Goal: Task Accomplishment & Management: Use online tool/utility

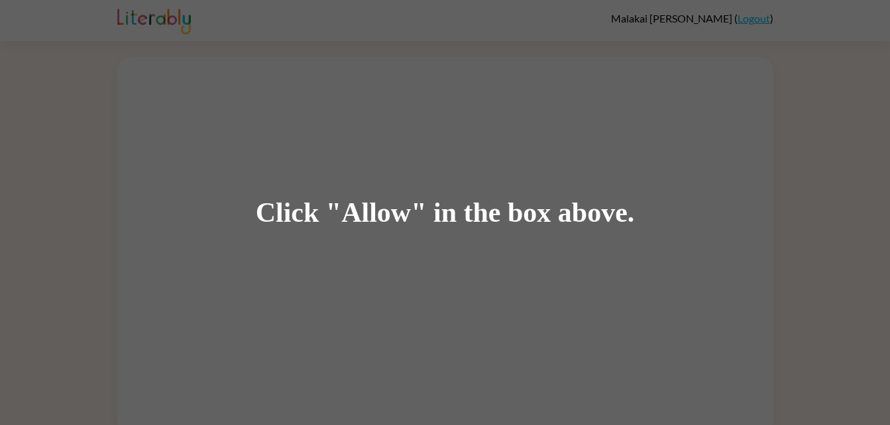
click at [546, 317] on div "Click "Allow" in the box above." at bounding box center [445, 212] width 890 height 425
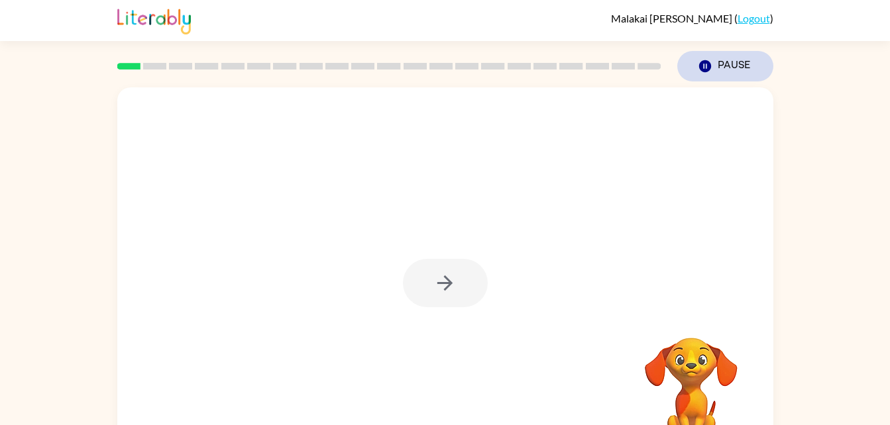
click at [695, 63] on button "Pause Pause" at bounding box center [725, 66] width 96 height 30
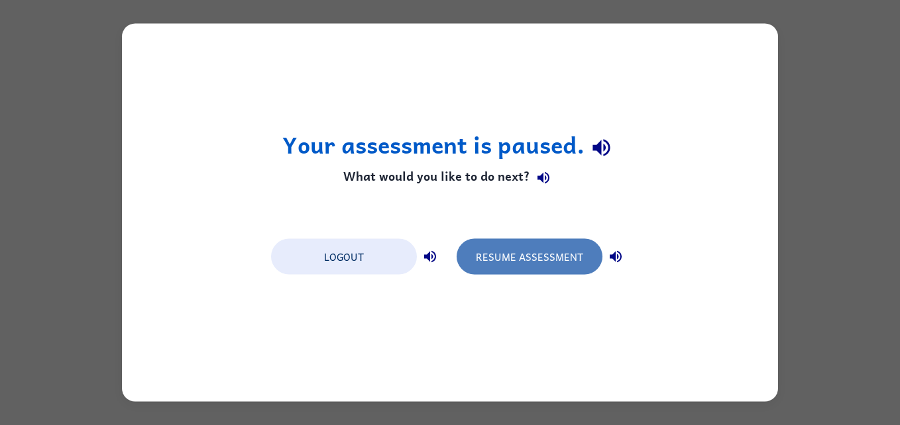
click at [509, 262] on button "Resume Assessment" at bounding box center [530, 257] width 146 height 36
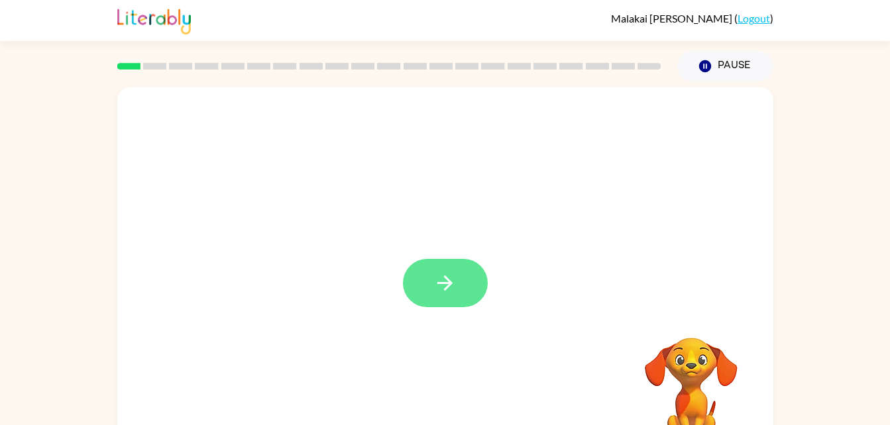
click at [429, 276] on button "button" at bounding box center [445, 283] width 85 height 48
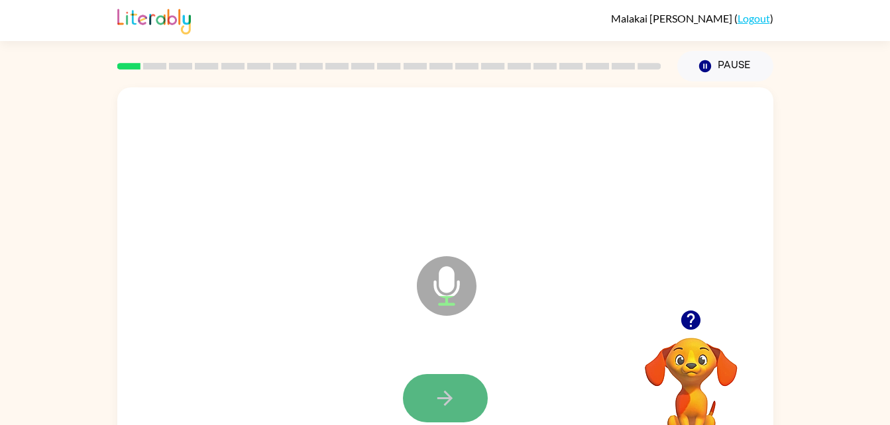
click at [442, 385] on button "button" at bounding box center [445, 398] width 85 height 48
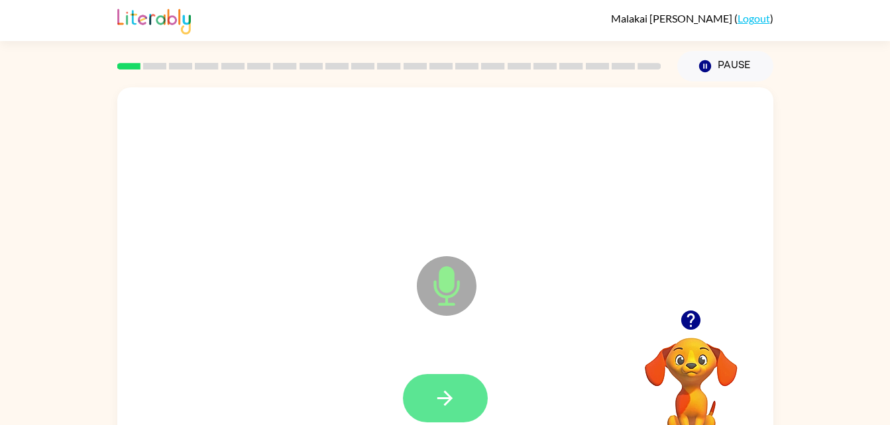
click at [441, 398] on icon "button" at bounding box center [444, 398] width 15 height 15
click at [439, 380] on button "button" at bounding box center [445, 398] width 85 height 48
click at [437, 383] on button "button" at bounding box center [445, 398] width 85 height 48
click at [435, 385] on button "button" at bounding box center [445, 398] width 85 height 48
click at [439, 379] on button "button" at bounding box center [445, 398] width 85 height 48
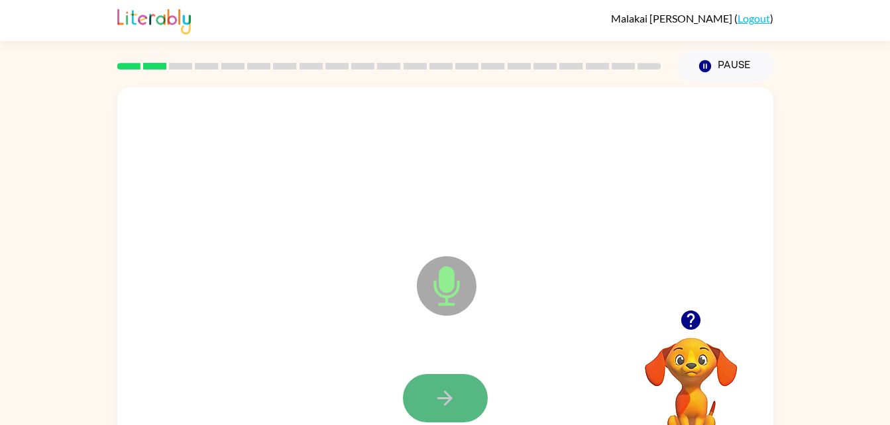
click at [435, 378] on button "button" at bounding box center [445, 398] width 85 height 48
click at [431, 421] on button "button" at bounding box center [445, 398] width 85 height 48
click at [445, 378] on button "button" at bounding box center [445, 398] width 85 height 48
click at [465, 421] on button "button" at bounding box center [445, 398] width 85 height 48
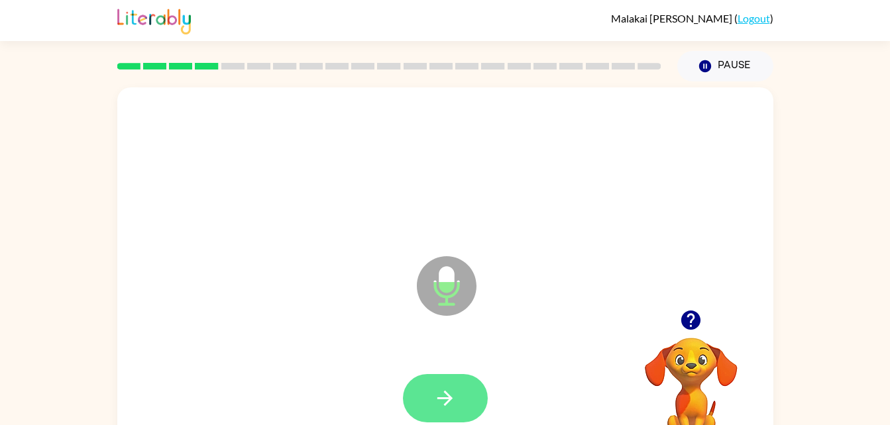
click at [443, 377] on button "button" at bounding box center [445, 398] width 85 height 48
click at [418, 392] on button "button" at bounding box center [445, 398] width 85 height 48
click at [463, 390] on button "button" at bounding box center [445, 398] width 85 height 48
click at [459, 393] on button "button" at bounding box center [445, 398] width 85 height 48
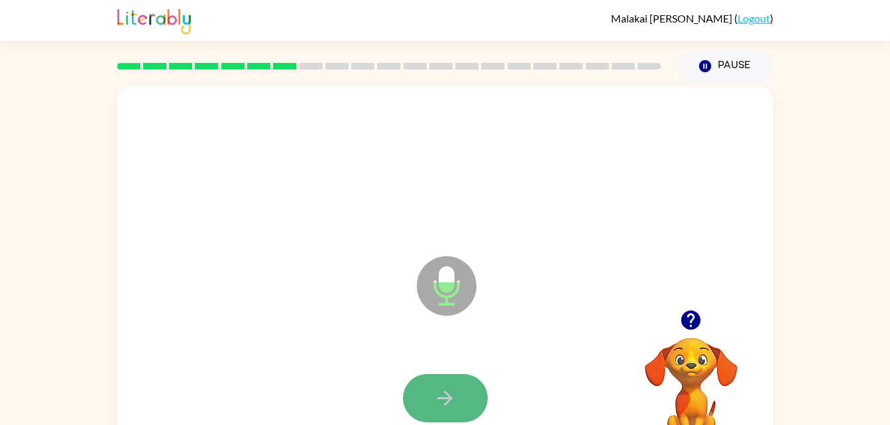
click at [435, 407] on icon "button" at bounding box center [444, 398] width 23 height 23
click at [433, 380] on button "button" at bounding box center [445, 398] width 85 height 48
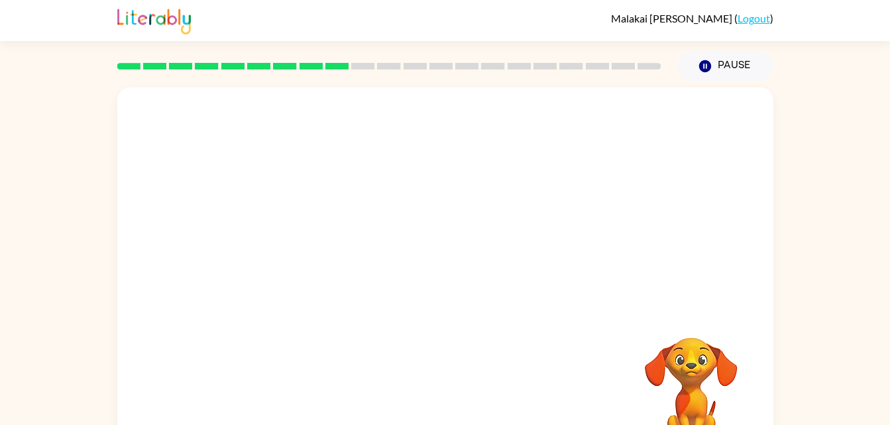
click at [520, 255] on div at bounding box center [414, 253] width 566 height 48
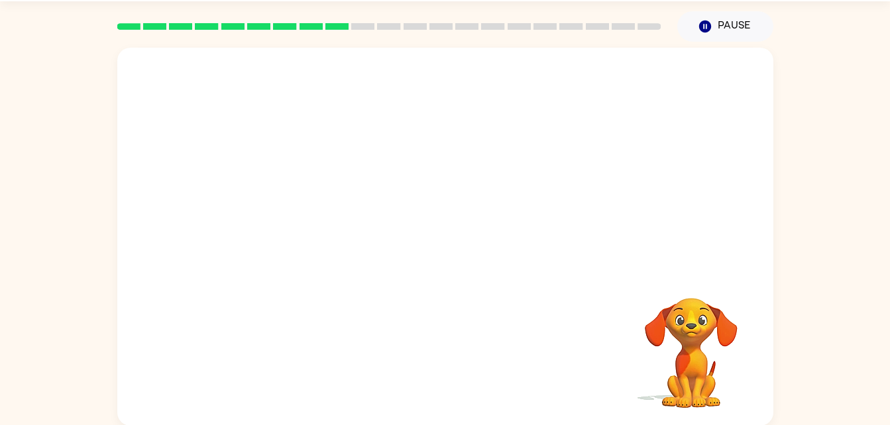
scroll to position [40, 0]
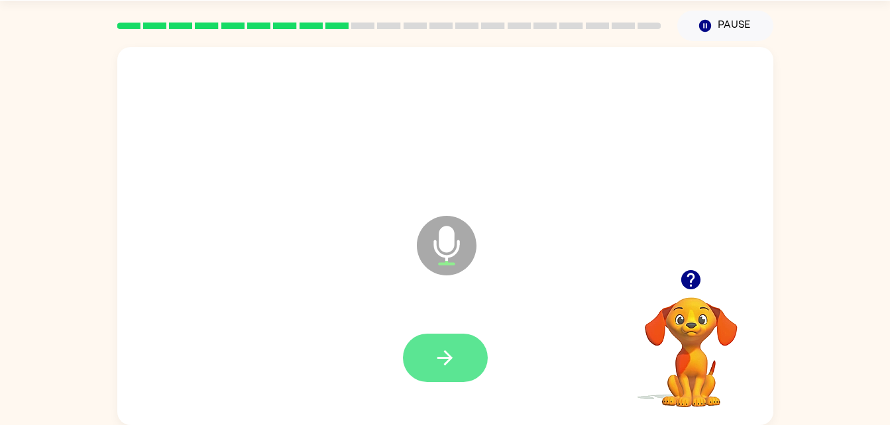
click at [436, 349] on icon "button" at bounding box center [444, 358] width 23 height 23
click at [441, 351] on icon "button" at bounding box center [444, 358] width 23 height 23
click at [445, 360] on icon "button" at bounding box center [444, 358] width 23 height 23
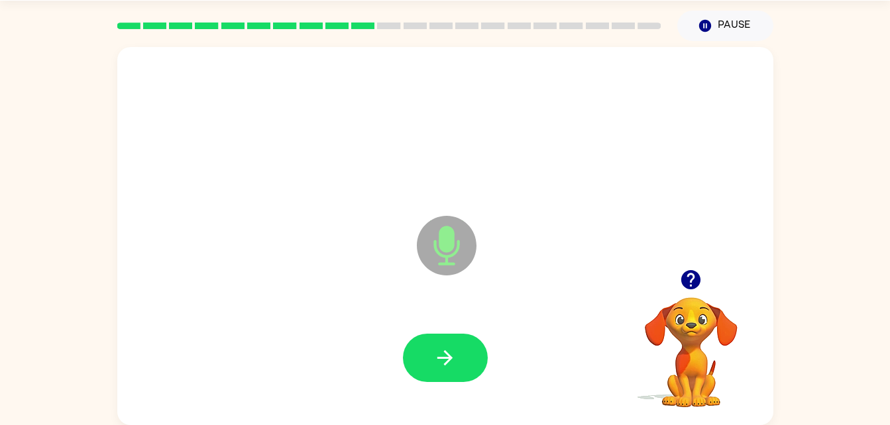
click at [445, 360] on icon "button" at bounding box center [444, 358] width 23 height 23
click at [440, 360] on icon "button" at bounding box center [444, 358] width 23 height 23
click at [435, 347] on icon "button" at bounding box center [444, 358] width 23 height 23
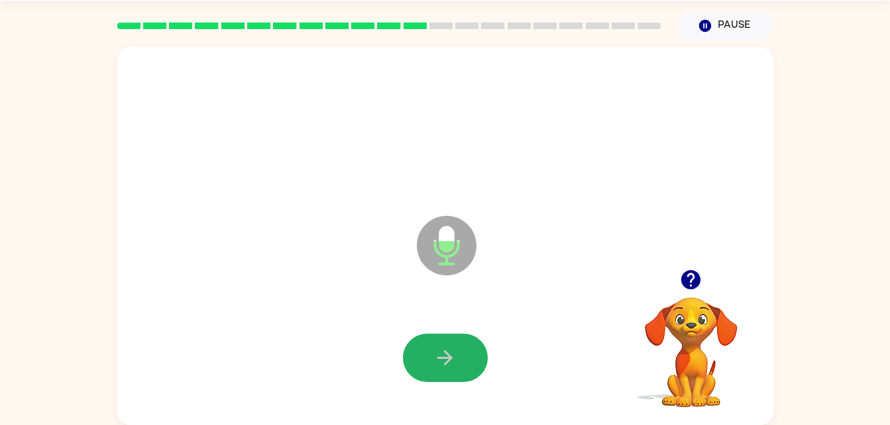
click at [435, 347] on icon "button" at bounding box center [444, 358] width 23 height 23
click at [445, 366] on icon "button" at bounding box center [444, 358] width 23 height 23
click at [445, 368] on icon "button" at bounding box center [444, 358] width 23 height 23
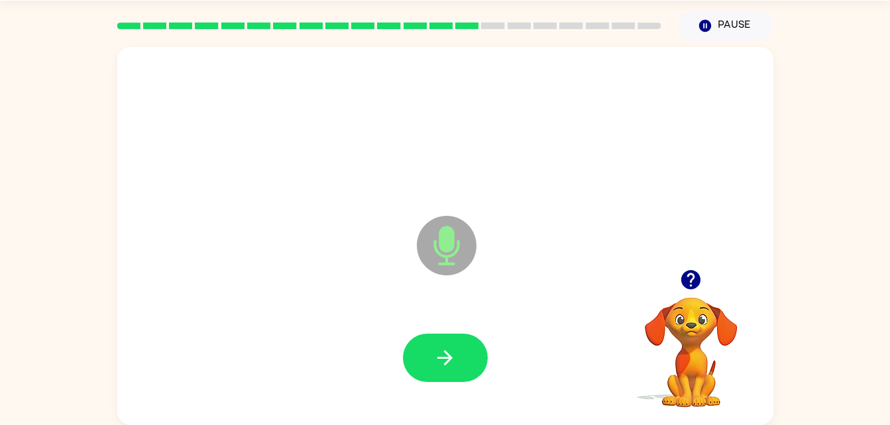
click at [445, 368] on icon "button" at bounding box center [444, 358] width 23 height 23
click at [447, 365] on icon "button" at bounding box center [444, 358] width 23 height 23
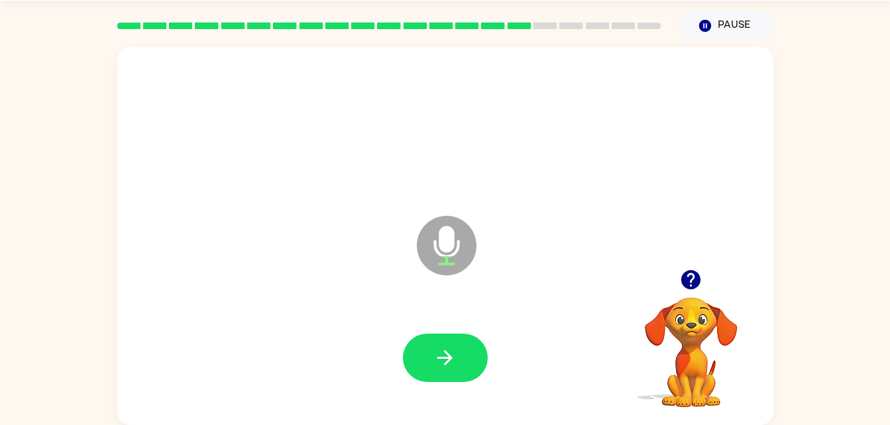
drag, startPoint x: 447, startPoint y: 365, endPoint x: 382, endPoint y: 337, distance: 71.3
click at [382, 337] on div at bounding box center [446, 358] width 630 height 109
click at [449, 354] on icon "button" at bounding box center [444, 358] width 23 height 23
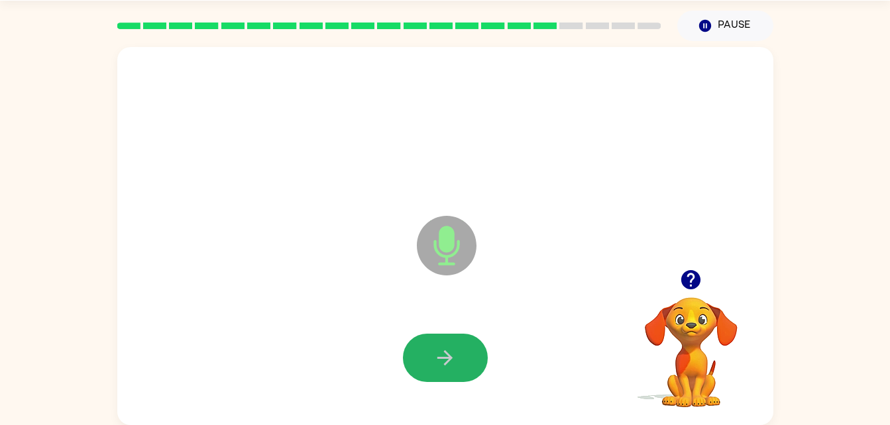
click at [449, 354] on icon "button" at bounding box center [444, 358] width 23 height 23
click at [263, 336] on div at bounding box center [446, 358] width 630 height 109
click at [448, 359] on icon "button" at bounding box center [444, 358] width 23 height 23
click at [441, 359] on icon "button" at bounding box center [444, 358] width 15 height 15
click at [432, 374] on button "button" at bounding box center [445, 358] width 85 height 48
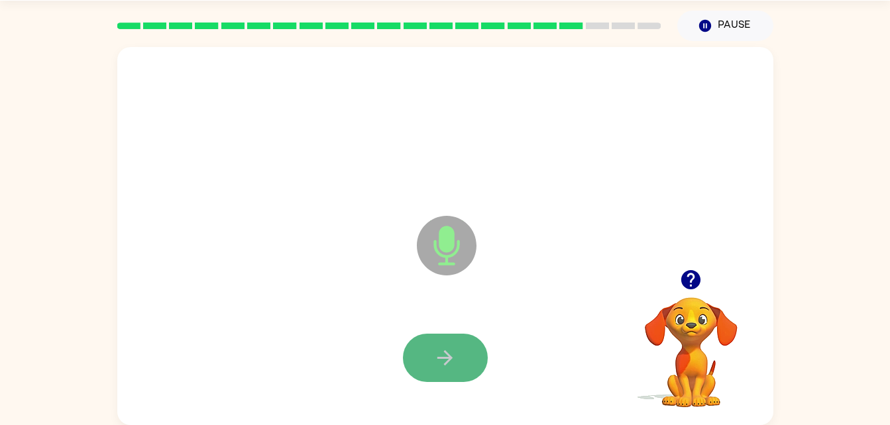
click at [435, 359] on icon "button" at bounding box center [444, 358] width 23 height 23
drag, startPoint x: 435, startPoint y: 359, endPoint x: 281, endPoint y: 219, distance: 207.8
click at [281, 219] on div "Microphone The Microphone is here when it is your turn to talk" at bounding box center [414, 213] width 566 height 48
click at [454, 364] on icon "button" at bounding box center [444, 358] width 23 height 23
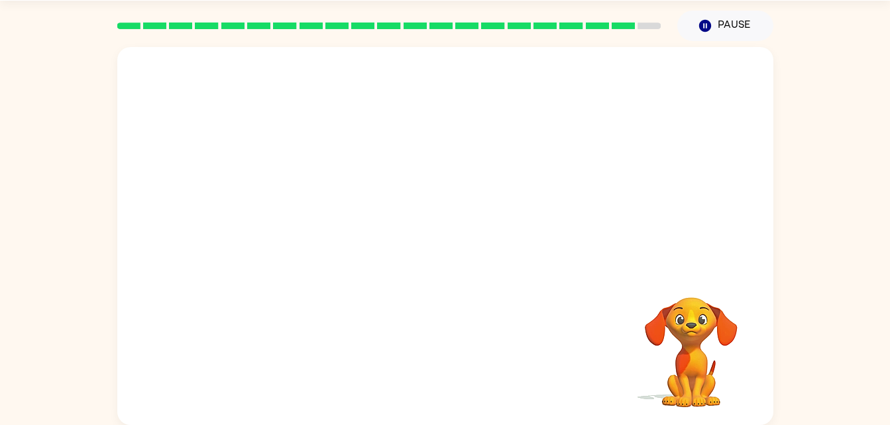
drag, startPoint x: 496, startPoint y: 255, endPoint x: 480, endPoint y: 272, distance: 23.0
click at [480, 272] on div at bounding box center [445, 236] width 656 height 378
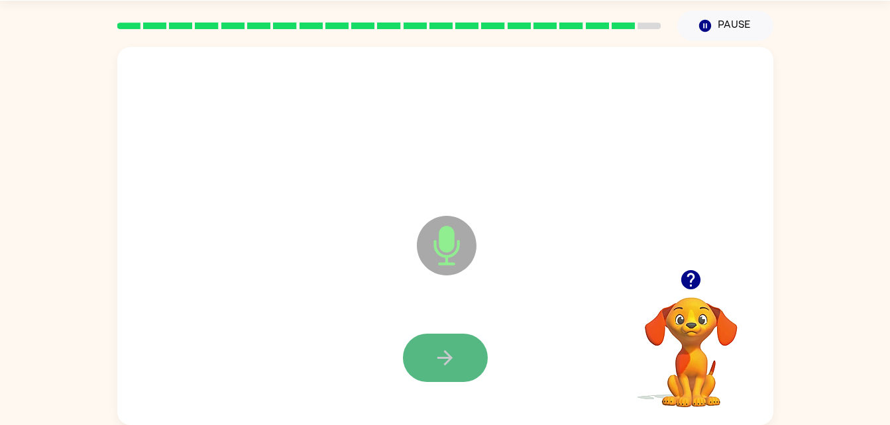
click at [451, 359] on icon "button" at bounding box center [444, 358] width 15 height 15
drag, startPoint x: 451, startPoint y: 359, endPoint x: 399, endPoint y: 334, distance: 58.1
click at [399, 334] on div at bounding box center [446, 358] width 630 height 109
click at [441, 360] on icon "button" at bounding box center [444, 358] width 23 height 23
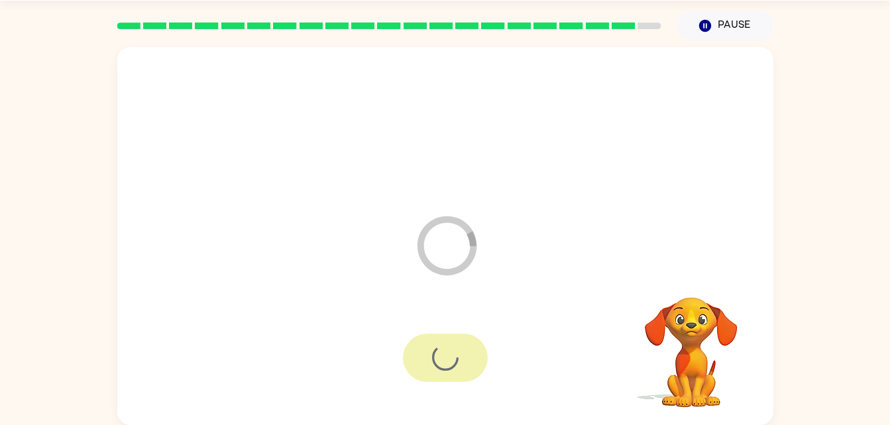
scroll to position [17, 0]
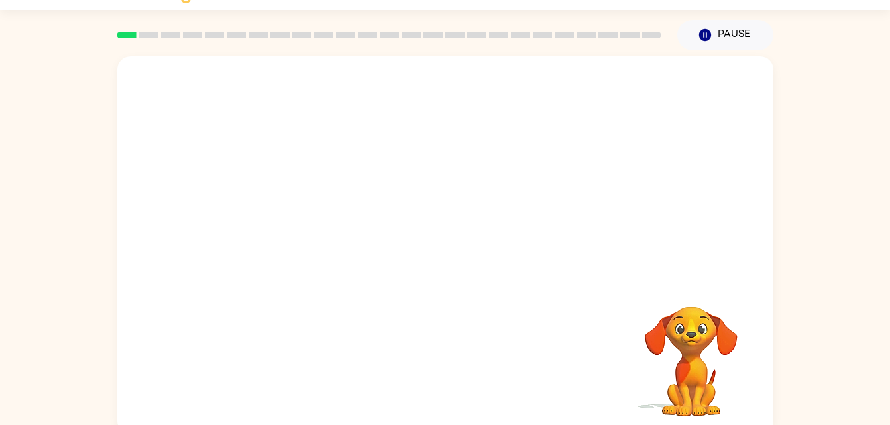
scroll to position [40, 0]
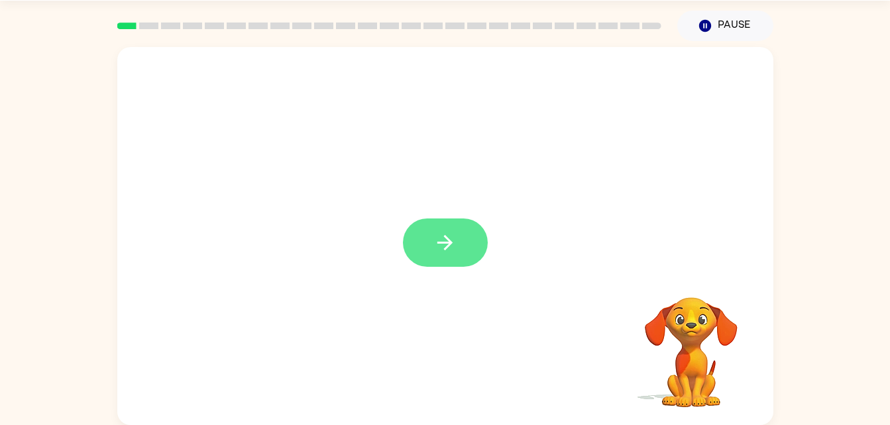
click at [439, 237] on icon "button" at bounding box center [444, 242] width 23 height 23
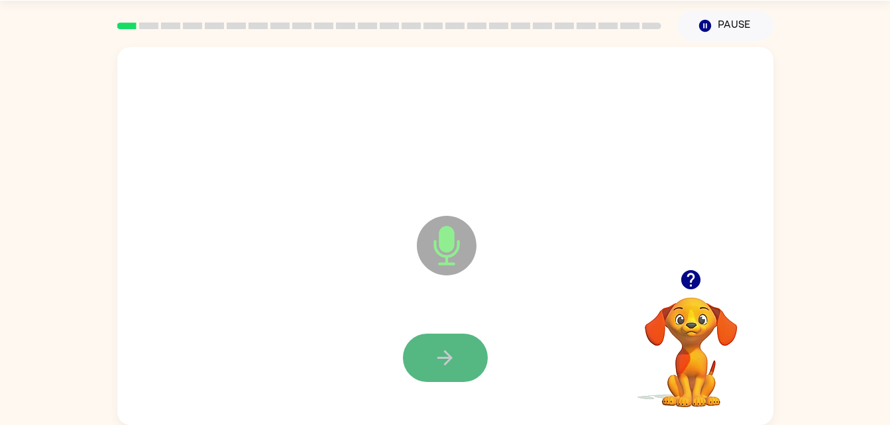
click at [438, 342] on button "button" at bounding box center [445, 358] width 85 height 48
click at [438, 341] on button "button" at bounding box center [445, 358] width 85 height 48
click at [447, 360] on icon "button" at bounding box center [444, 358] width 23 height 23
click at [455, 345] on button "button" at bounding box center [445, 358] width 85 height 48
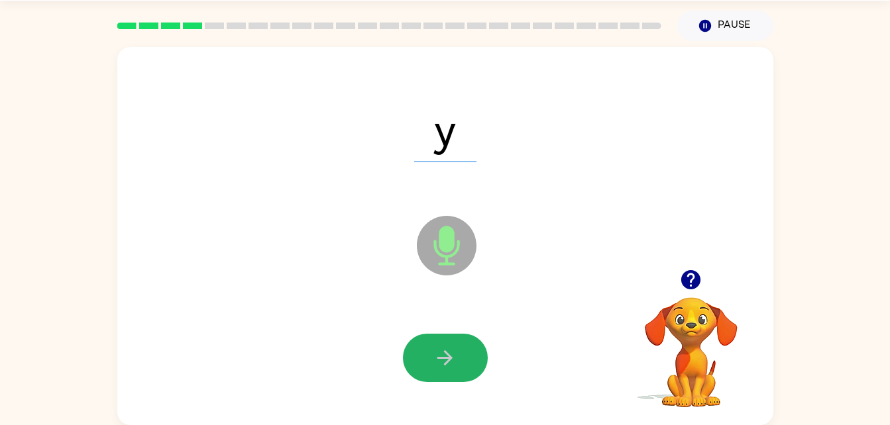
click at [455, 345] on button "button" at bounding box center [445, 358] width 85 height 48
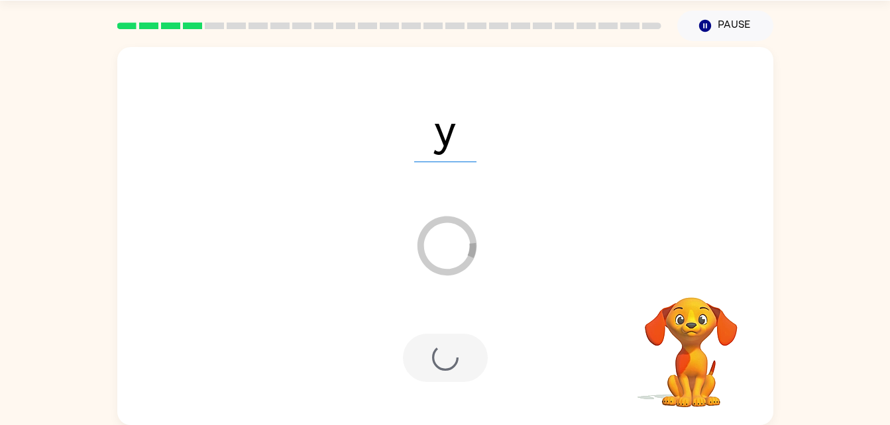
click at [455, 345] on div at bounding box center [445, 358] width 85 height 48
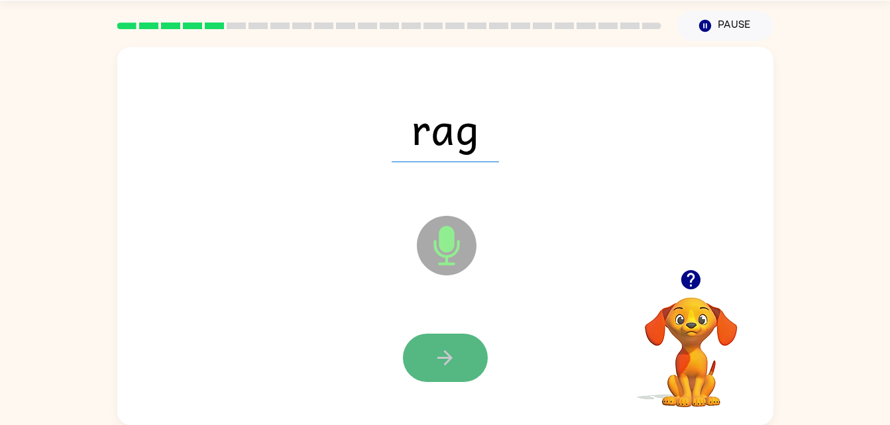
click at [437, 355] on icon "button" at bounding box center [444, 358] width 23 height 23
click at [439, 359] on icon "button" at bounding box center [444, 358] width 15 height 15
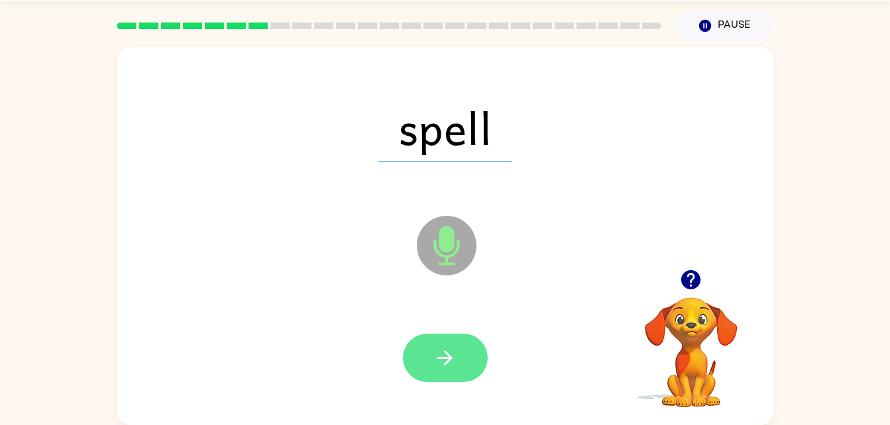
click at [447, 373] on button "button" at bounding box center [445, 358] width 85 height 48
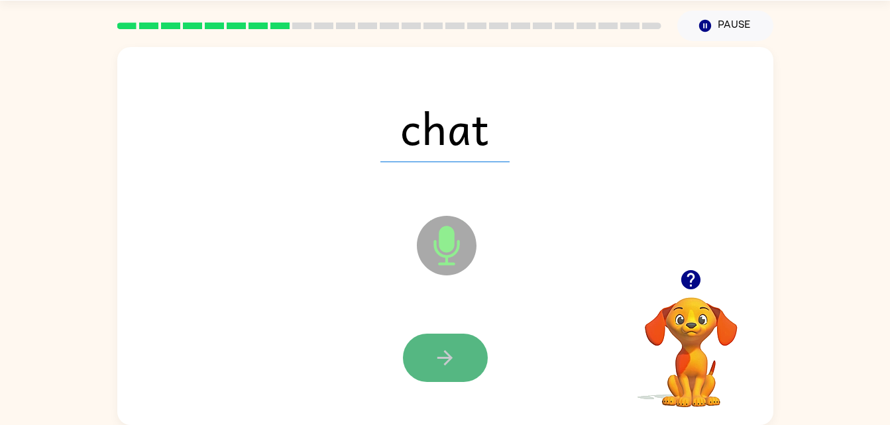
click at [442, 348] on icon "button" at bounding box center [444, 358] width 23 height 23
click at [445, 379] on button "button" at bounding box center [445, 358] width 85 height 48
click at [441, 359] on icon "button" at bounding box center [444, 358] width 23 height 23
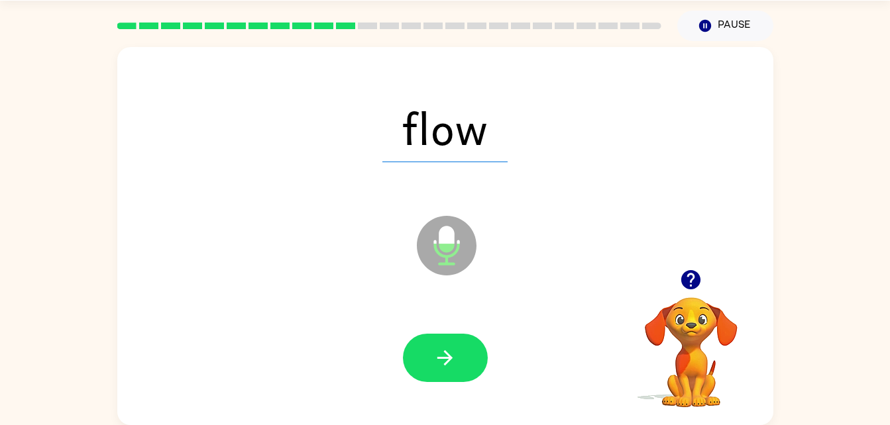
click at [374, 37] on div at bounding box center [389, 26] width 560 height 46
click at [448, 370] on button "button" at bounding box center [445, 358] width 85 height 48
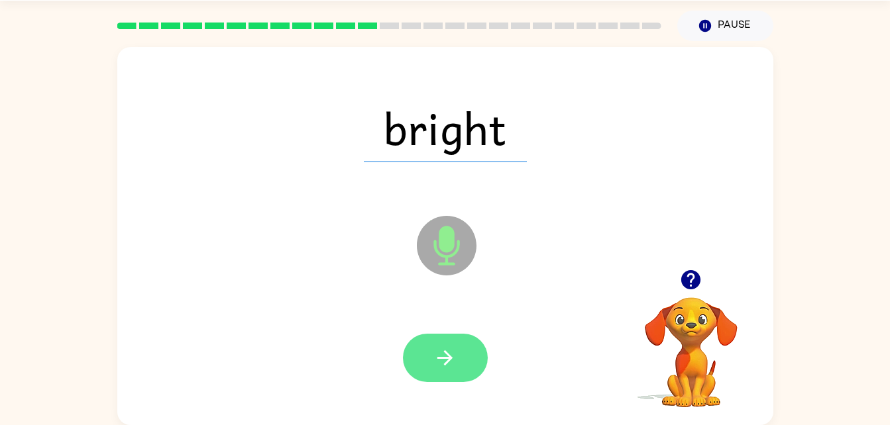
click at [432, 353] on button "button" at bounding box center [445, 358] width 85 height 48
click at [445, 347] on icon "button" at bounding box center [444, 358] width 23 height 23
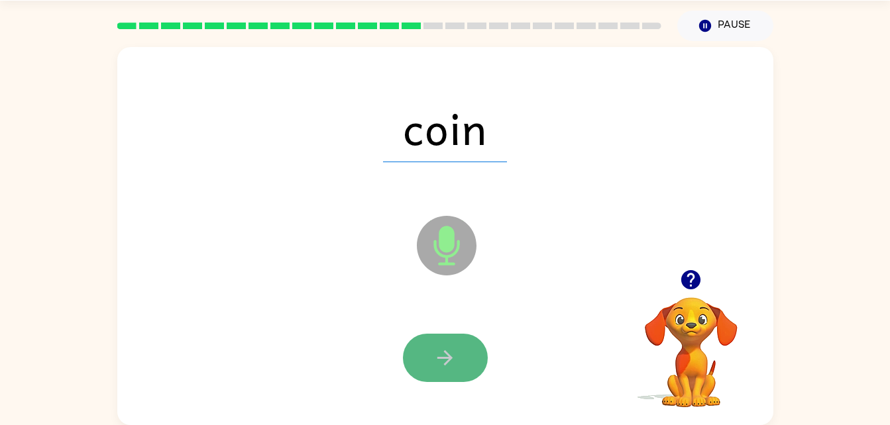
click at [441, 350] on icon "button" at bounding box center [444, 358] width 23 height 23
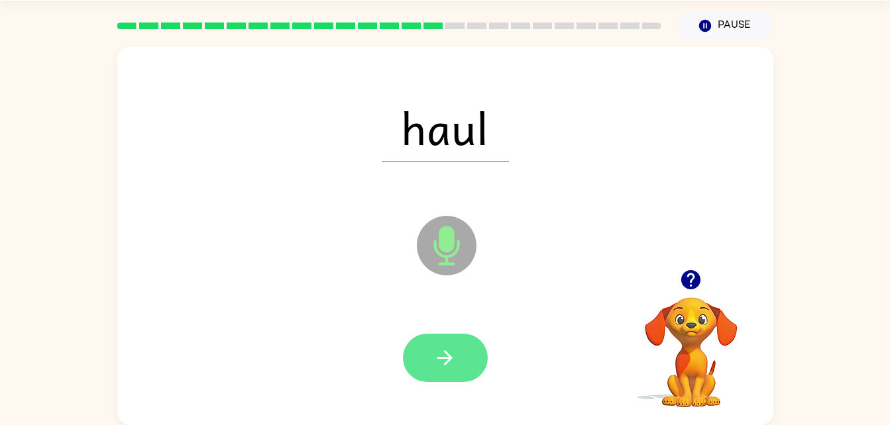
click at [449, 359] on icon "button" at bounding box center [444, 358] width 15 height 15
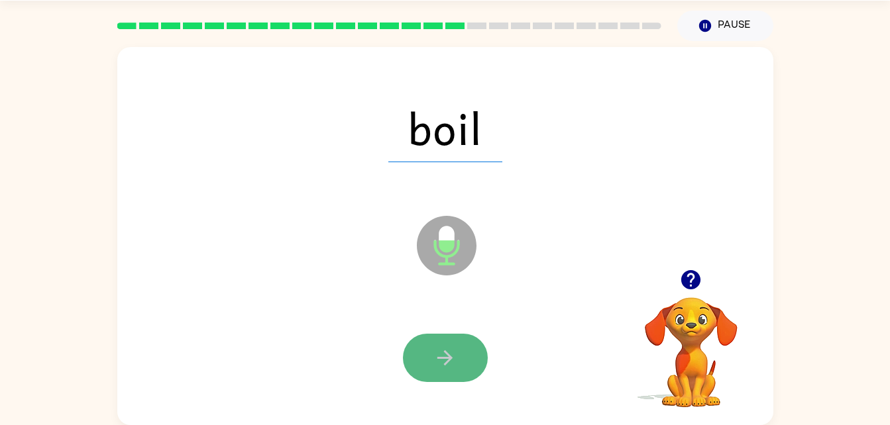
click at [429, 340] on button "button" at bounding box center [445, 358] width 85 height 48
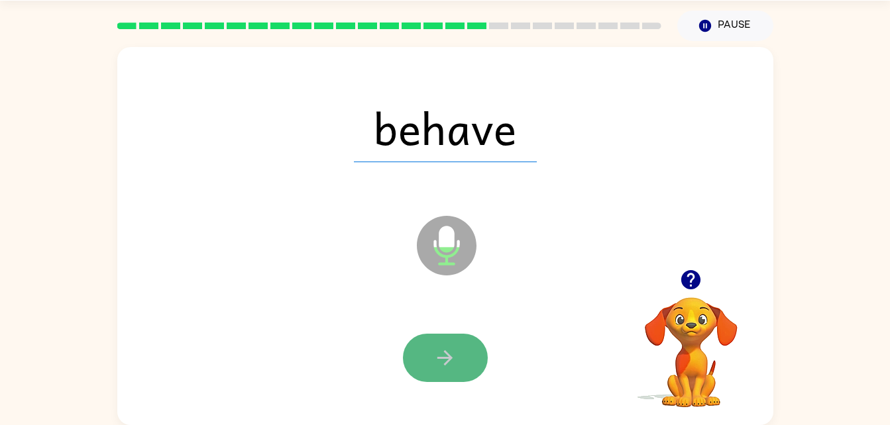
click at [441, 362] on icon "button" at bounding box center [444, 358] width 23 height 23
click at [473, 363] on button "button" at bounding box center [445, 358] width 85 height 48
click at [464, 355] on button "button" at bounding box center [445, 358] width 85 height 48
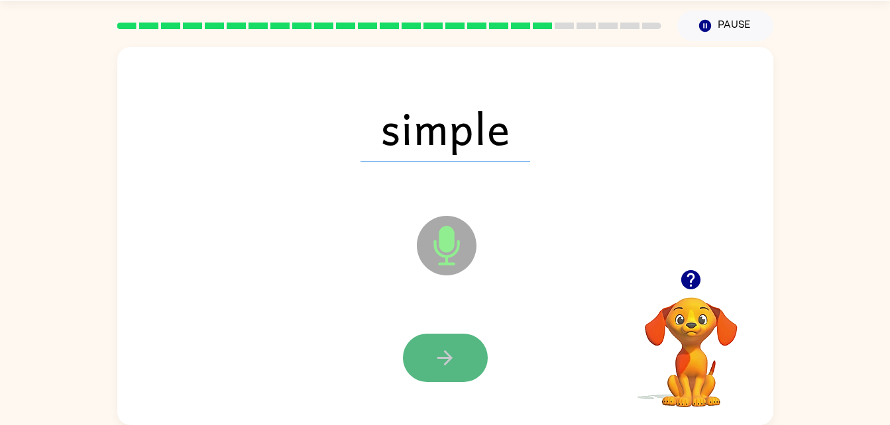
click at [447, 355] on icon "button" at bounding box center [444, 358] width 15 height 15
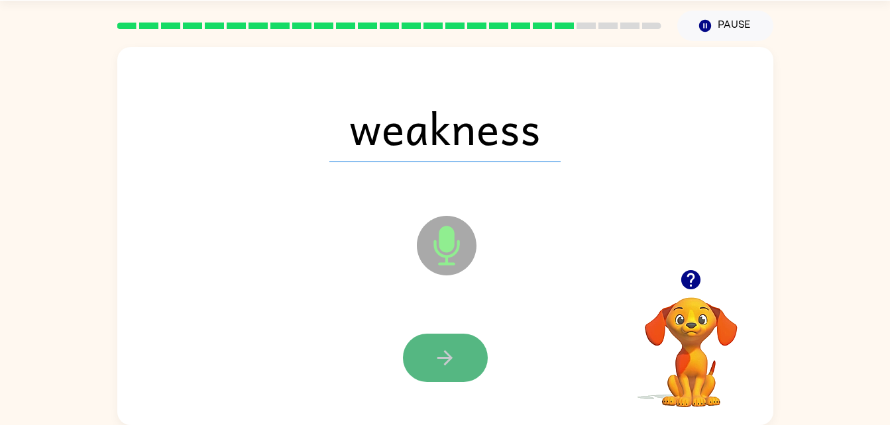
click at [433, 340] on button "button" at bounding box center [445, 358] width 85 height 48
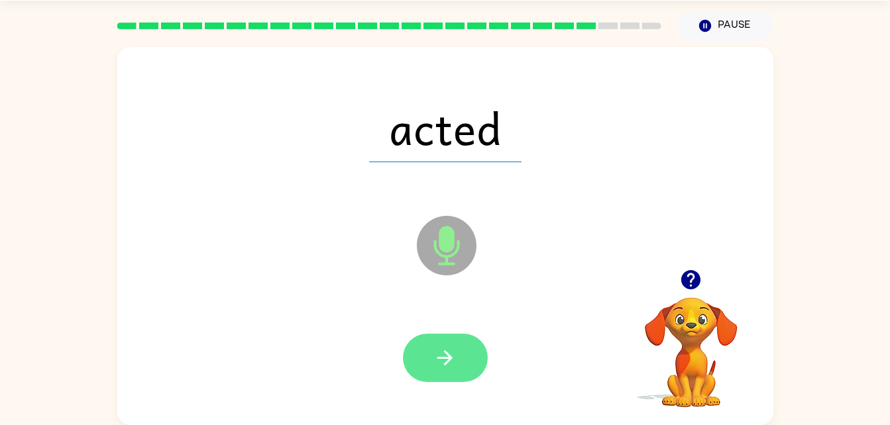
click at [450, 349] on icon "button" at bounding box center [444, 358] width 23 height 23
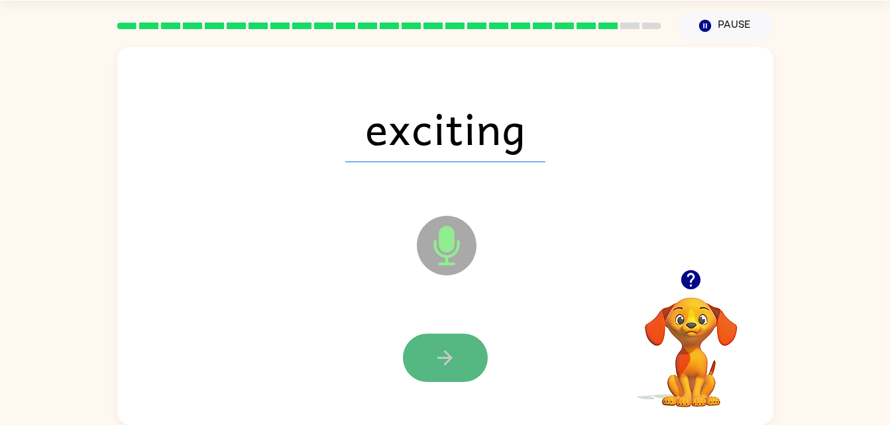
click at [447, 355] on icon "button" at bounding box center [444, 358] width 23 height 23
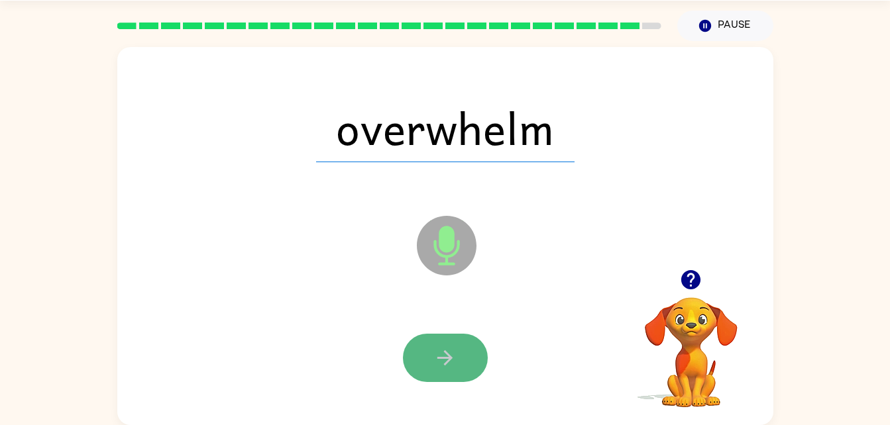
click at [444, 359] on icon "button" at bounding box center [444, 358] width 15 height 15
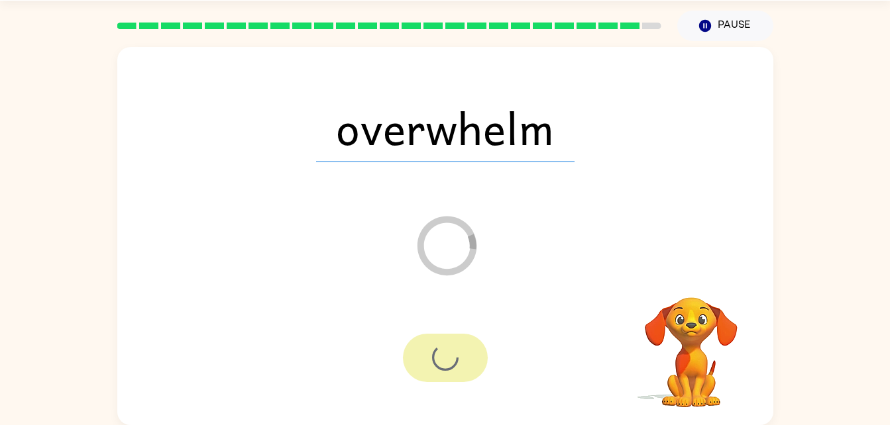
scroll to position [17, 0]
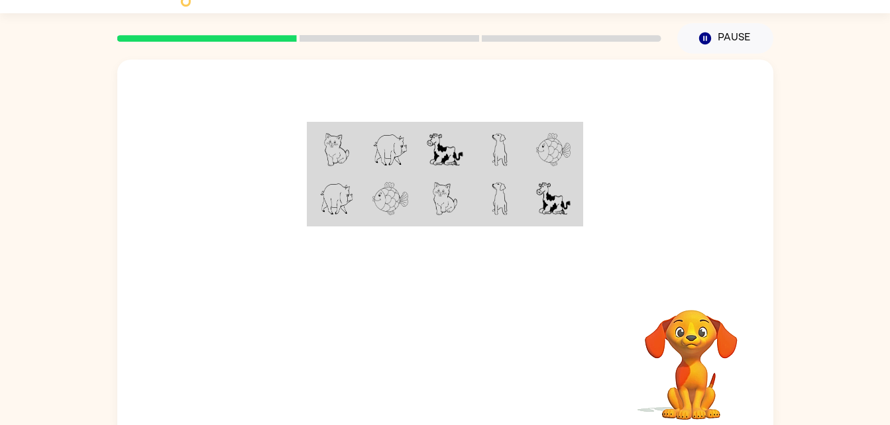
scroll to position [40, 0]
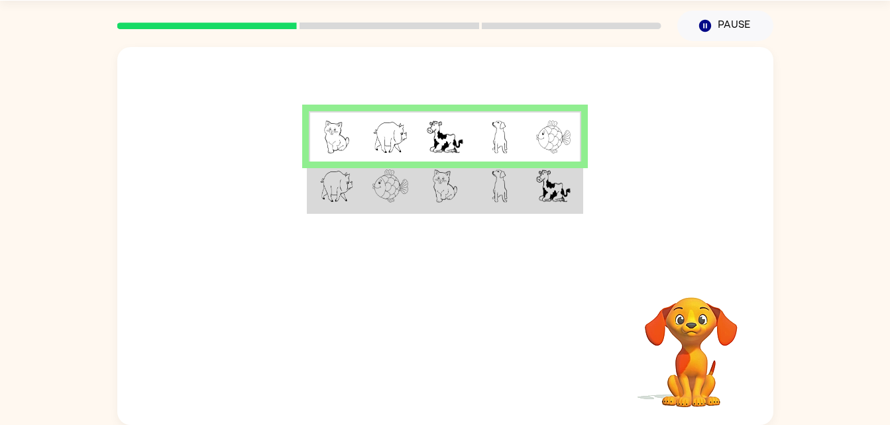
click at [327, 140] on img at bounding box center [336, 137] width 25 height 33
click at [362, 147] on td at bounding box center [336, 136] width 54 height 51
click at [357, 183] on td at bounding box center [336, 187] width 54 height 51
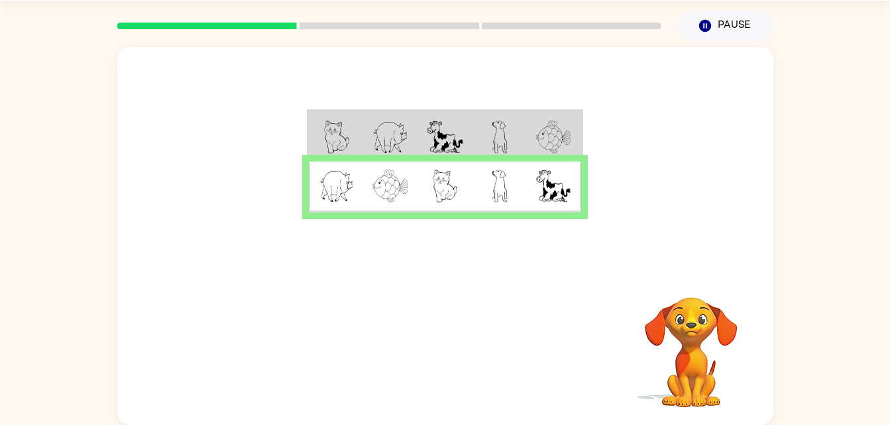
click at [324, 167] on td at bounding box center [336, 187] width 54 height 51
click at [445, 351] on icon "button" at bounding box center [444, 350] width 15 height 15
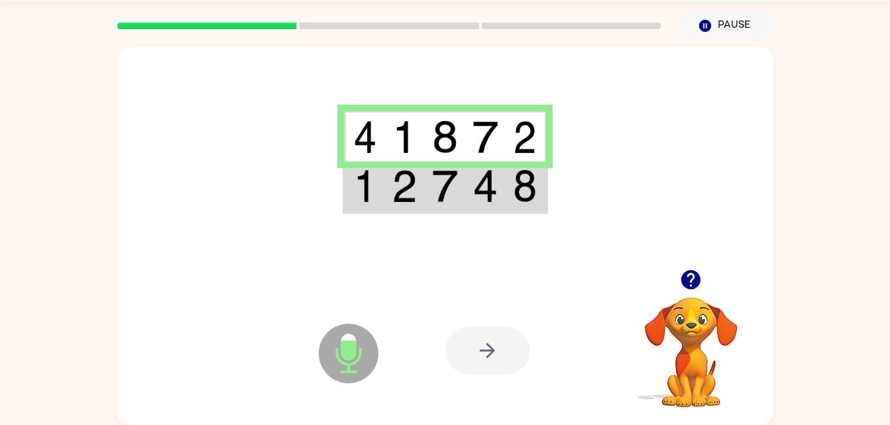
click at [406, 188] on img at bounding box center [404, 186] width 25 height 33
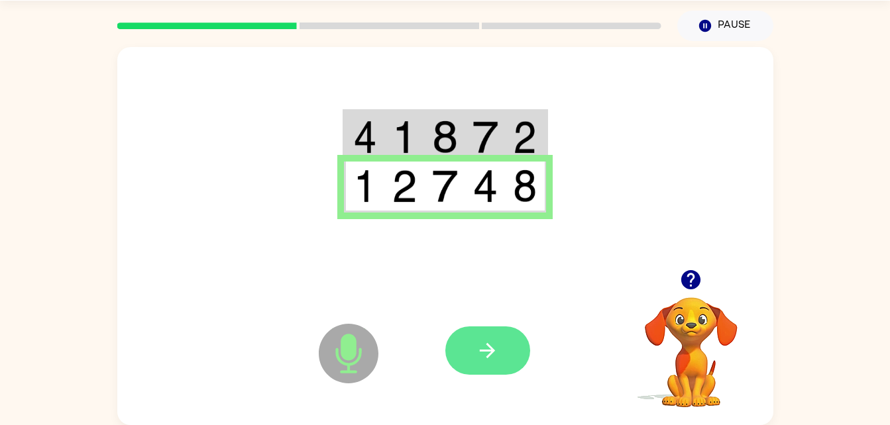
click at [473, 347] on button "button" at bounding box center [487, 351] width 85 height 48
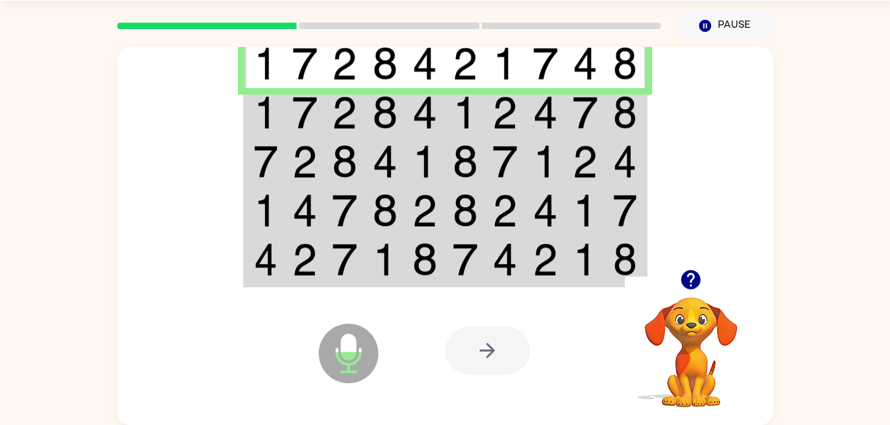
click at [276, 108] on img at bounding box center [266, 112] width 24 height 33
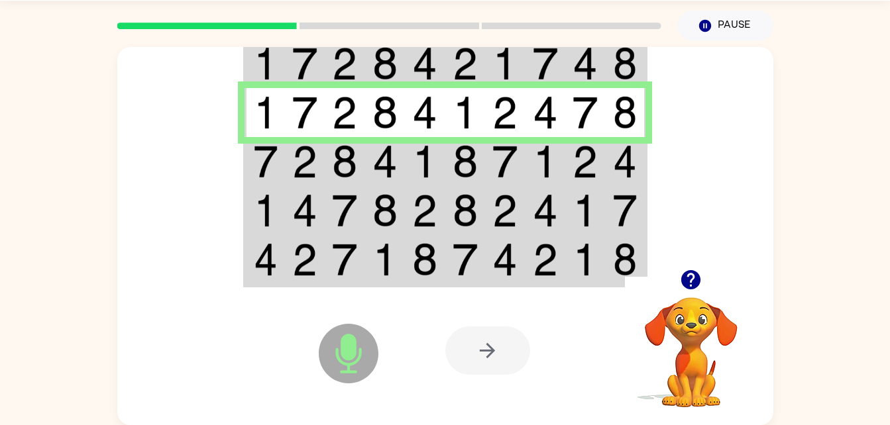
click at [286, 160] on td at bounding box center [305, 161] width 40 height 49
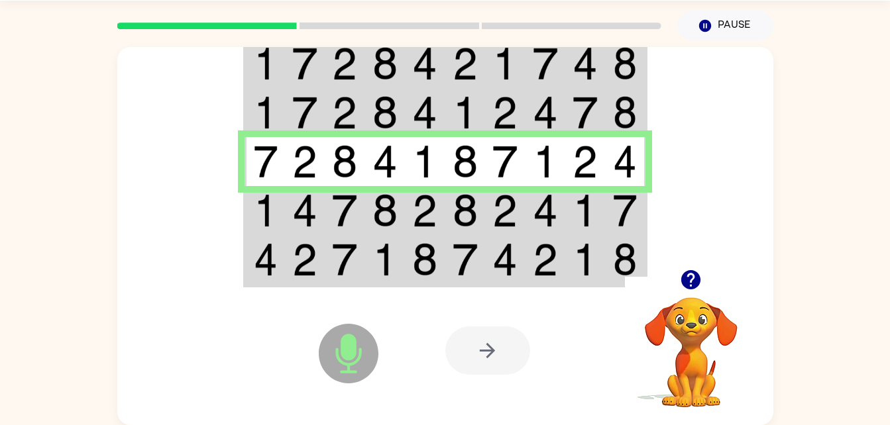
click at [282, 214] on td at bounding box center [265, 210] width 40 height 49
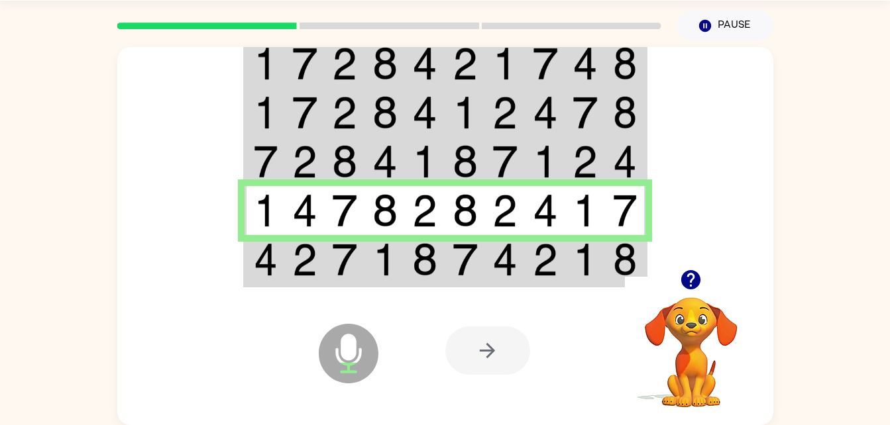
click at [312, 258] on img at bounding box center [304, 259] width 25 height 33
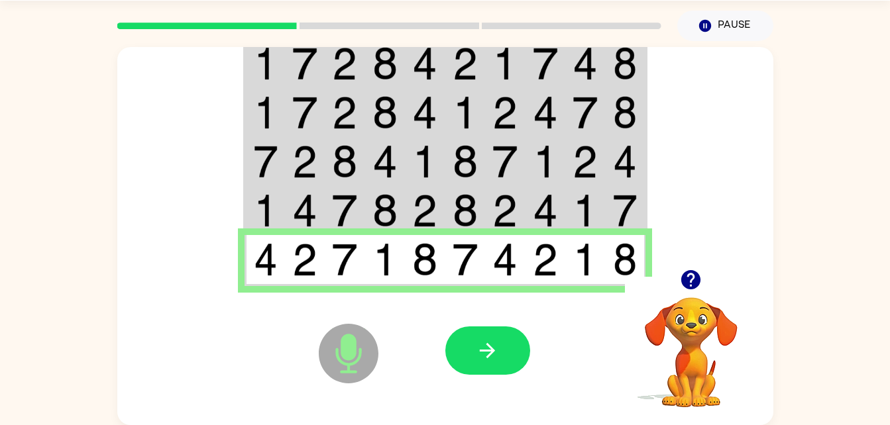
scroll to position [36, 0]
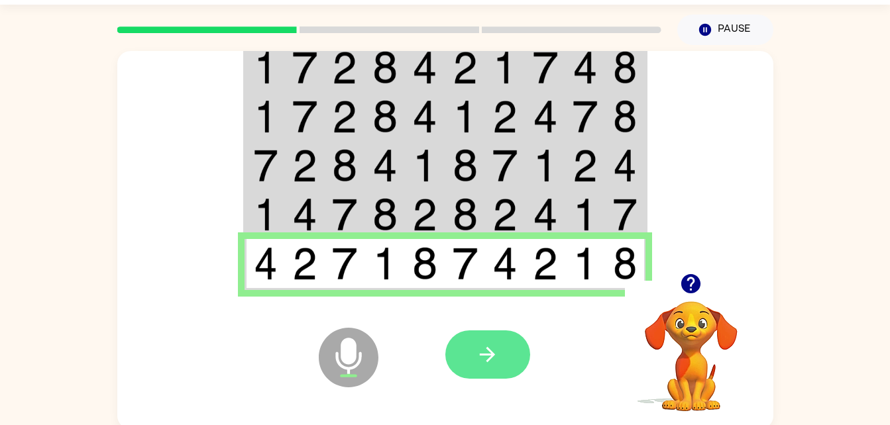
click at [506, 341] on button "button" at bounding box center [487, 355] width 85 height 48
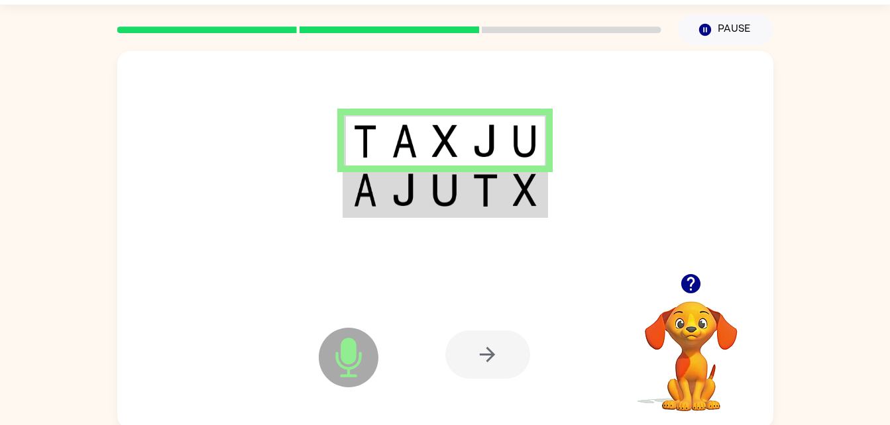
click at [437, 184] on img at bounding box center [444, 190] width 25 height 33
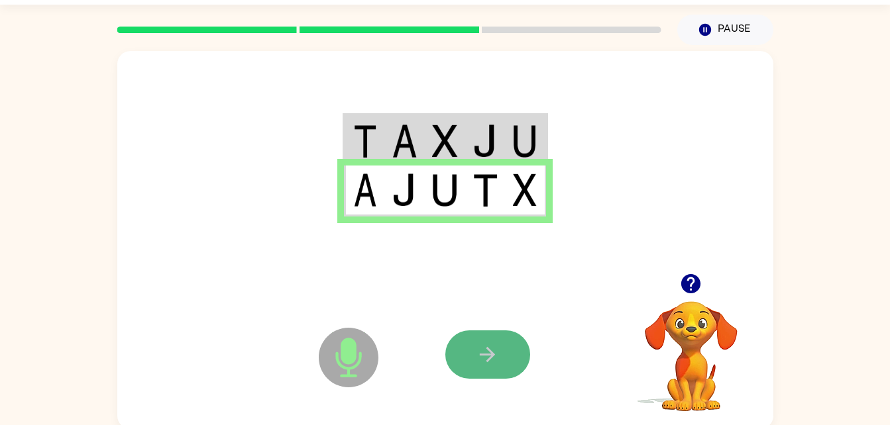
click at [495, 355] on icon "button" at bounding box center [487, 354] width 23 height 23
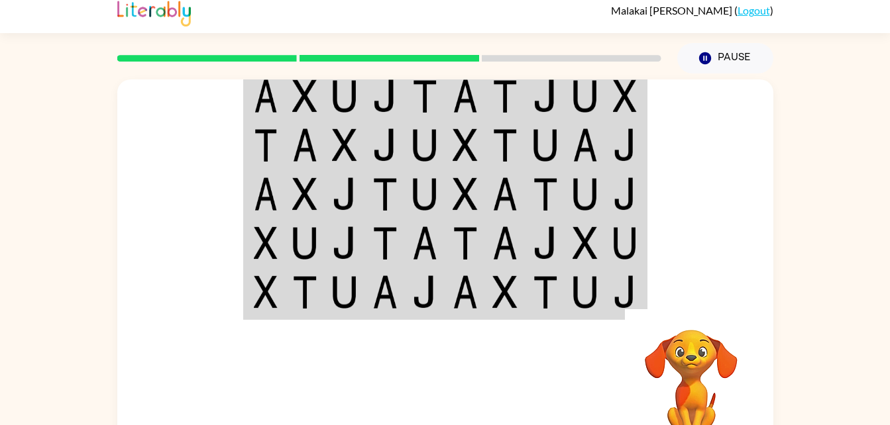
scroll to position [0, 0]
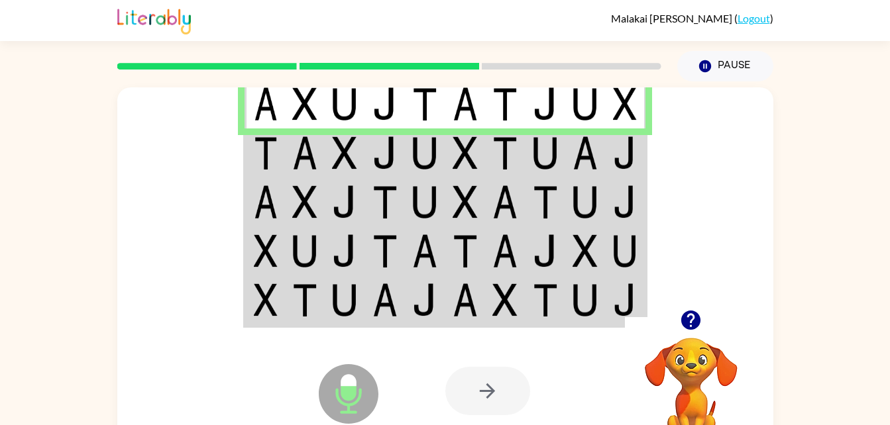
click at [360, 144] on td at bounding box center [345, 153] width 40 height 49
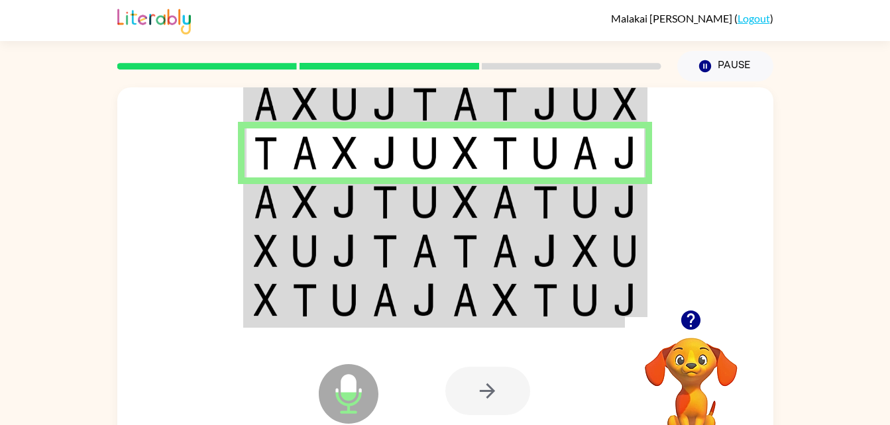
click at [266, 196] on img at bounding box center [266, 202] width 24 height 33
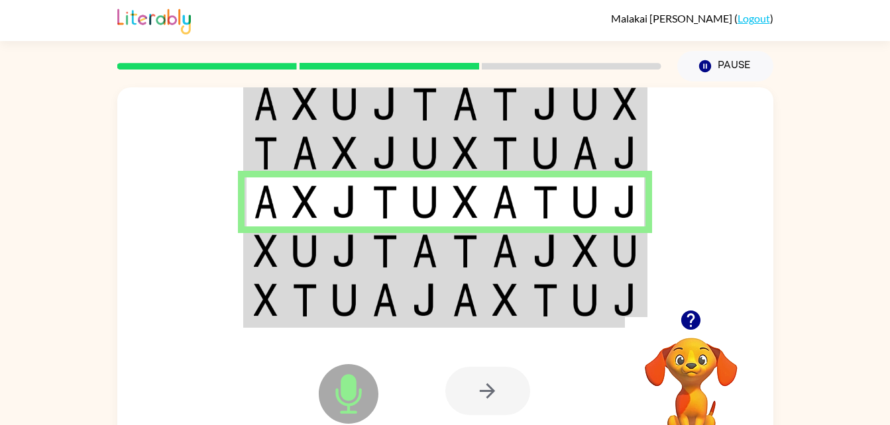
click at [264, 244] on img at bounding box center [266, 251] width 24 height 33
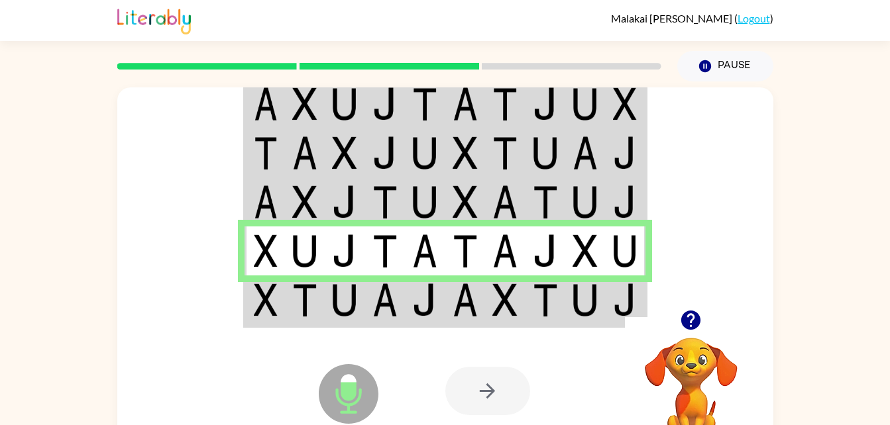
click at [305, 304] on img at bounding box center [304, 300] width 25 height 33
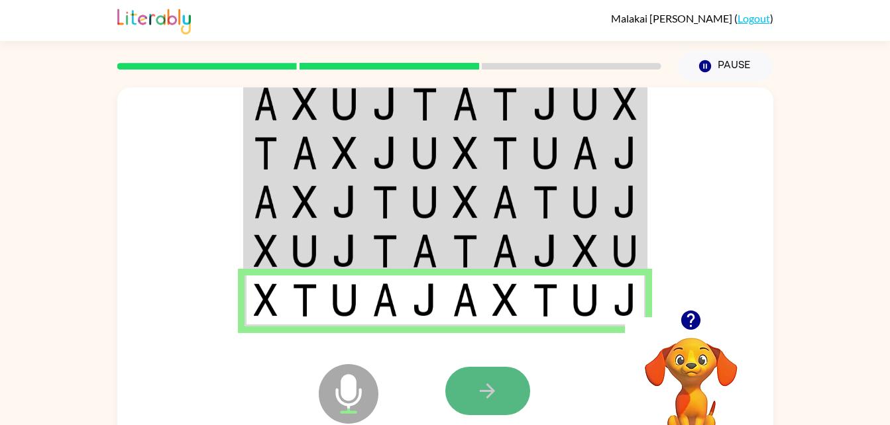
click at [498, 388] on icon "button" at bounding box center [487, 391] width 23 height 23
